Goal: Task Accomplishment & Management: Manage account settings

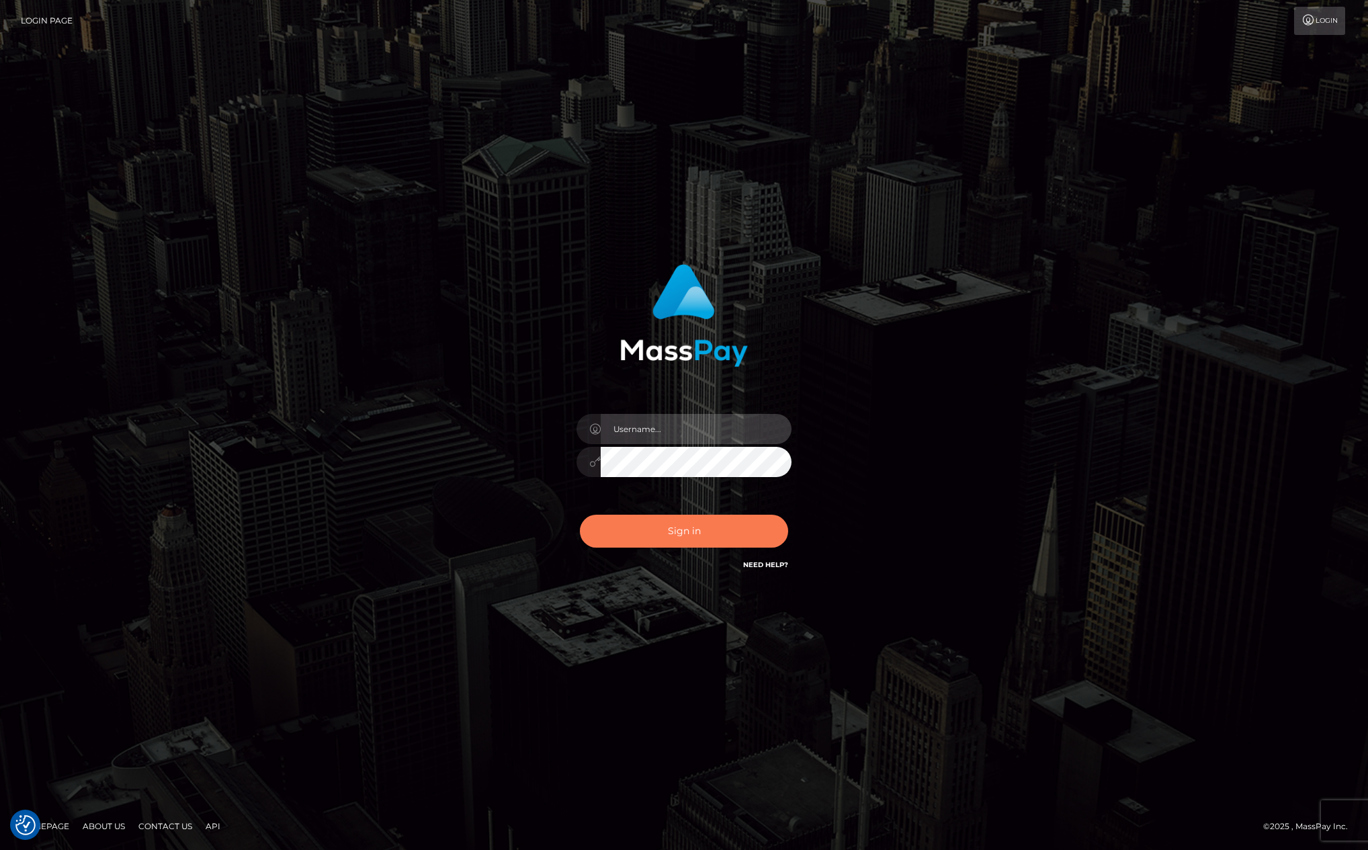
type input "[PERSON_NAME][DOMAIN_NAME]"
click at [650, 540] on button "Sign in" at bounding box center [684, 531] width 208 height 33
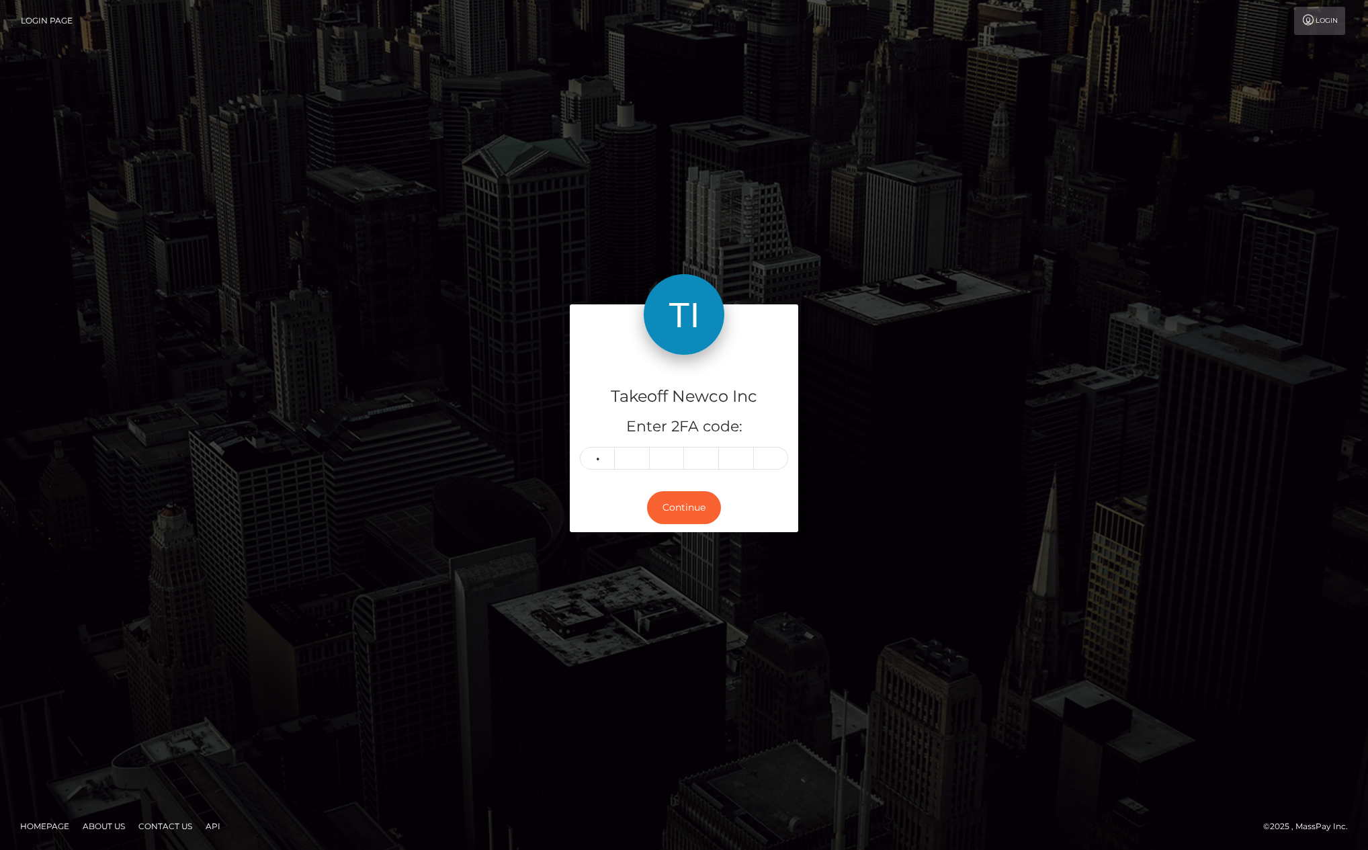
type input "5"
type input "8"
type input "7"
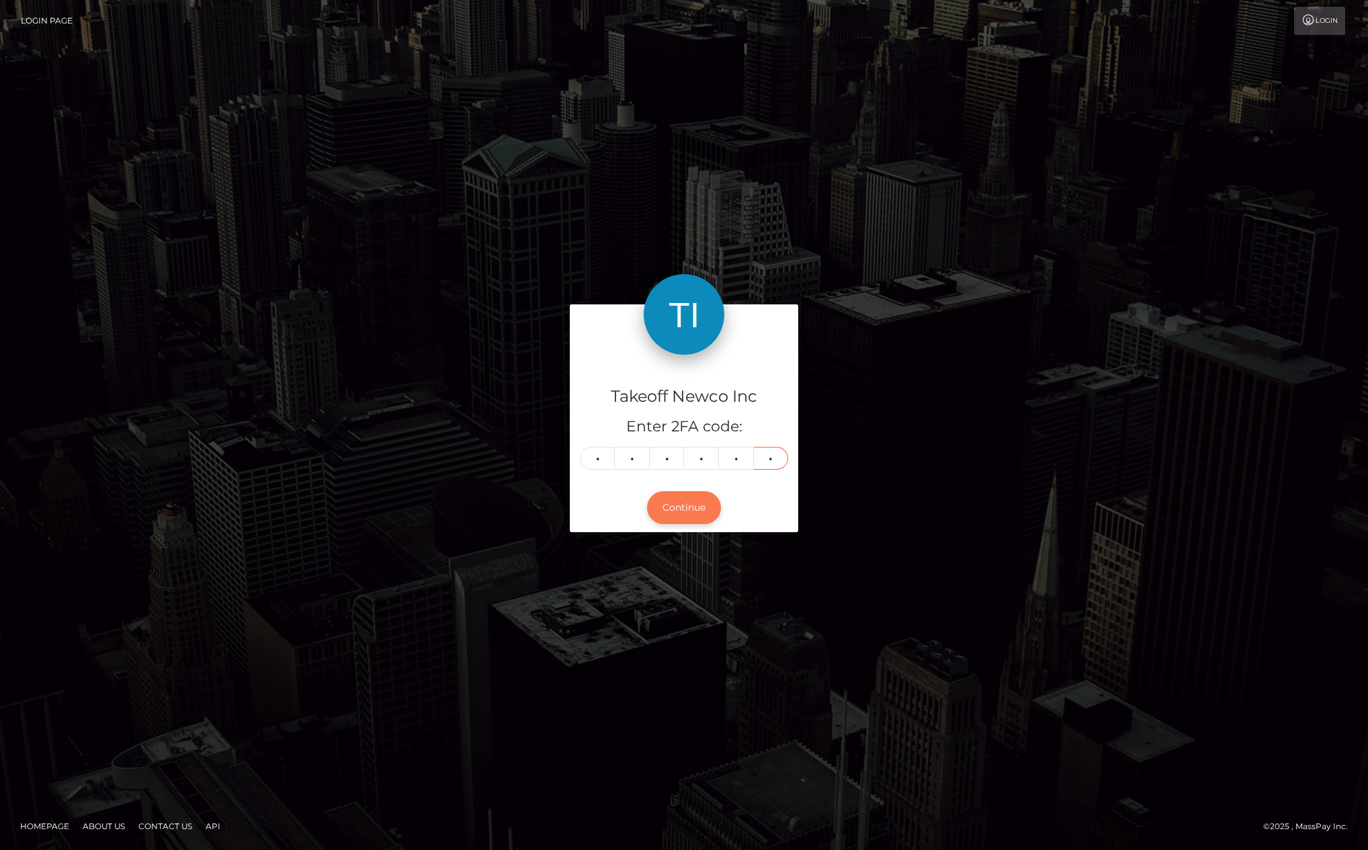
type input "7"
click at [683, 517] on button "Continue" at bounding box center [684, 507] width 74 height 33
